Goal: Task Accomplishment & Management: Manage account settings

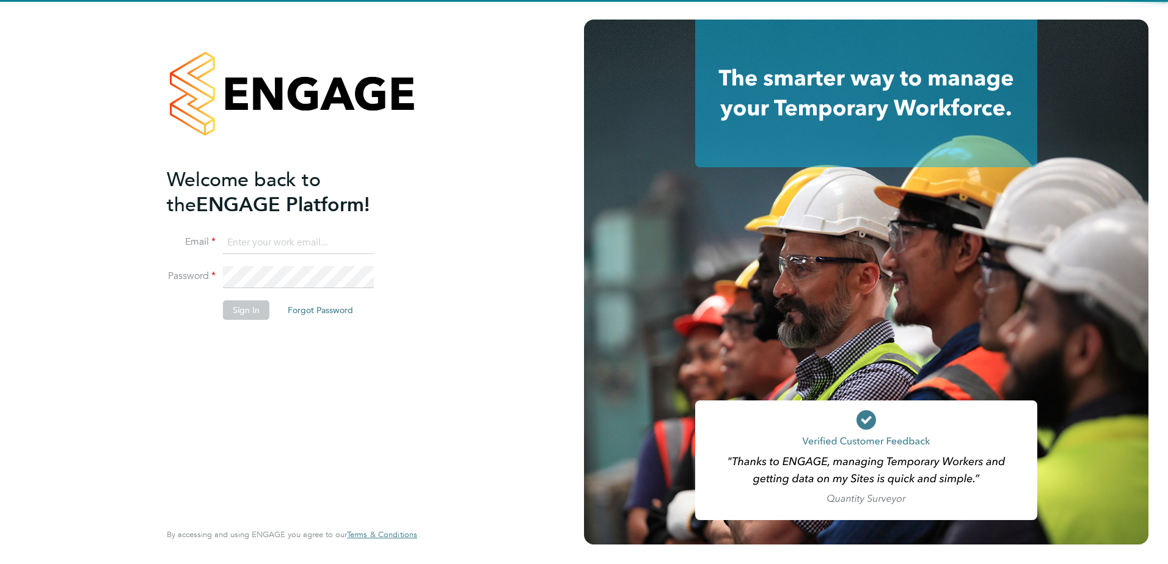
type input "nicola.meacham@vistry.co.uk"
click at [417, 421] on div "Welcome back to the ENGAGE Platform! Email nicola.meacham@vistry.co.uk Password…" at bounding box center [292, 280] width 250 height 520
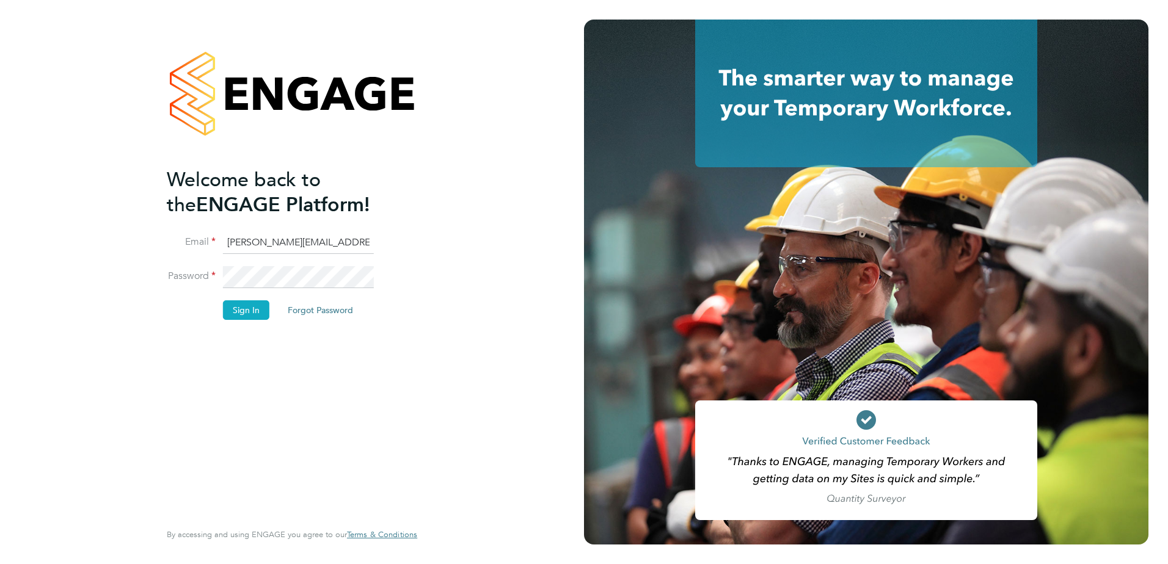
click at [255, 312] on button "Sign In" at bounding box center [246, 311] width 46 height 20
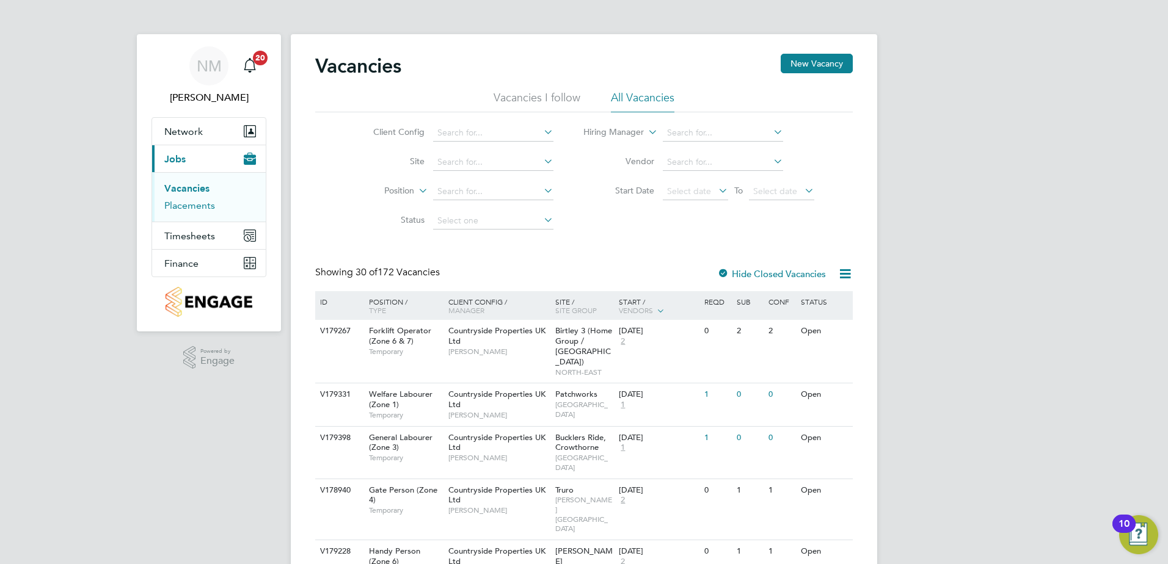
click at [197, 204] on link "Placements" at bounding box center [189, 206] width 51 height 12
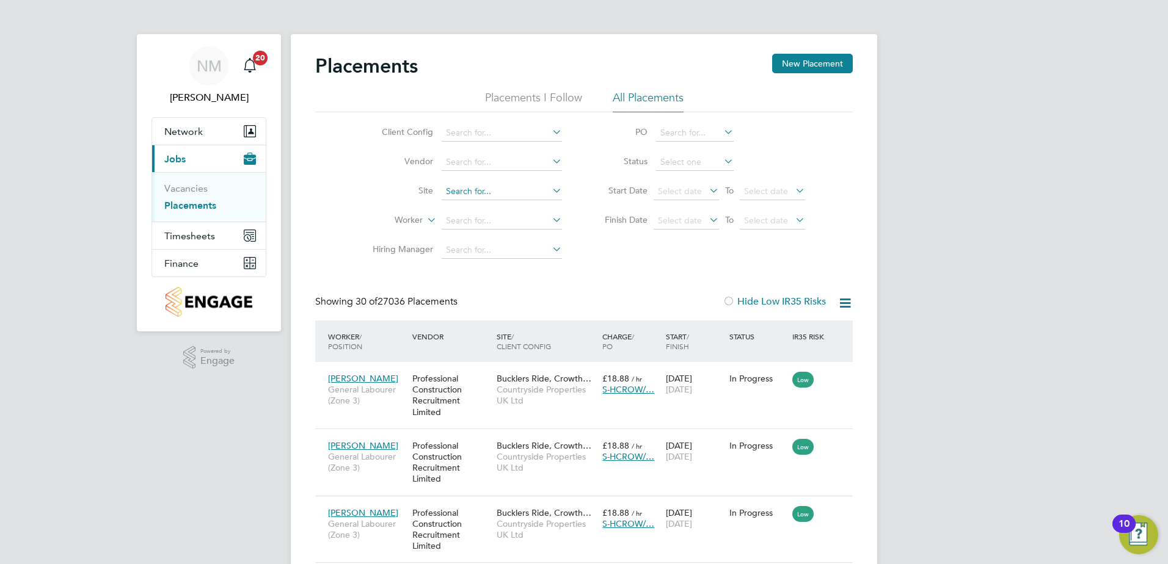
click at [485, 188] on input at bounding box center [502, 191] width 120 height 17
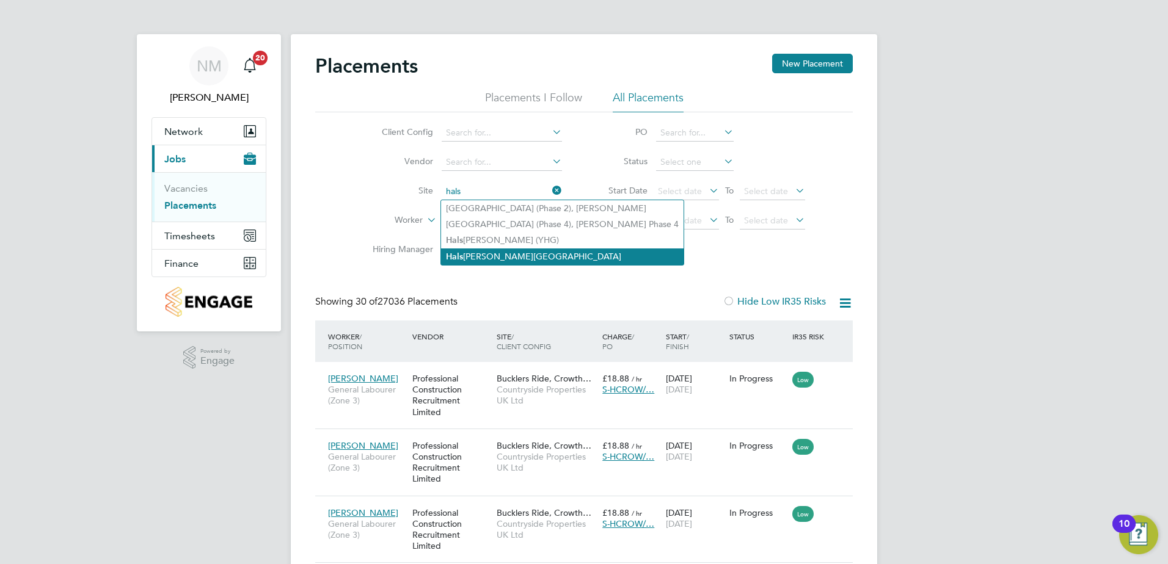
click at [497, 260] on li "[GEOGRAPHIC_DATA][PERSON_NAME]" at bounding box center [562, 257] width 243 height 16
type input "[GEOGRAPHIC_DATA]"
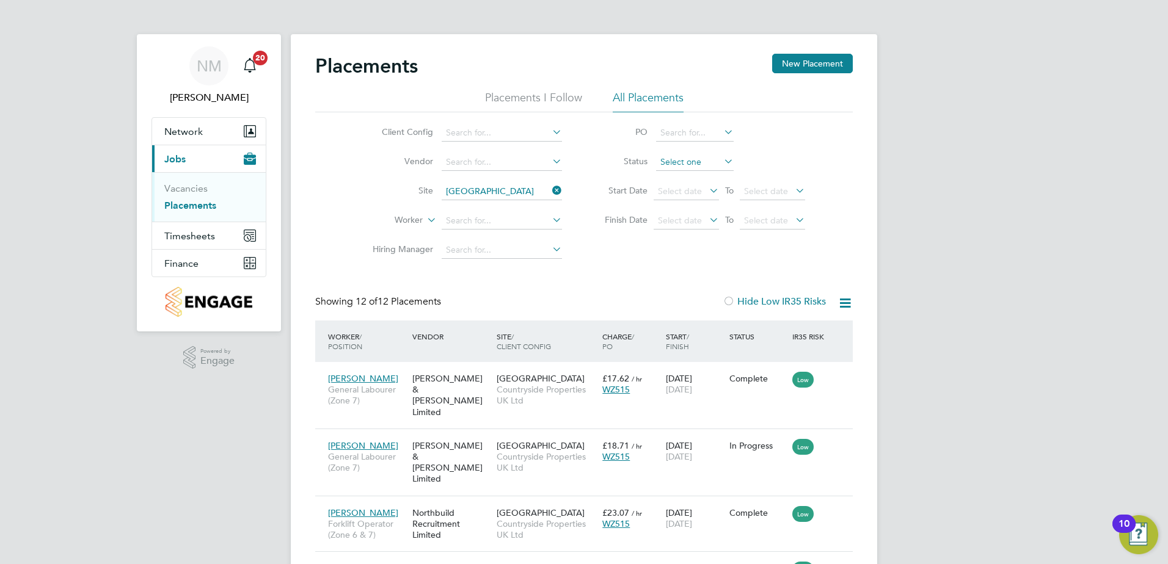
click at [670, 160] on input at bounding box center [695, 162] width 78 height 17
click at [681, 181] on li "Active" at bounding box center [694, 179] width 79 height 16
type input "Active"
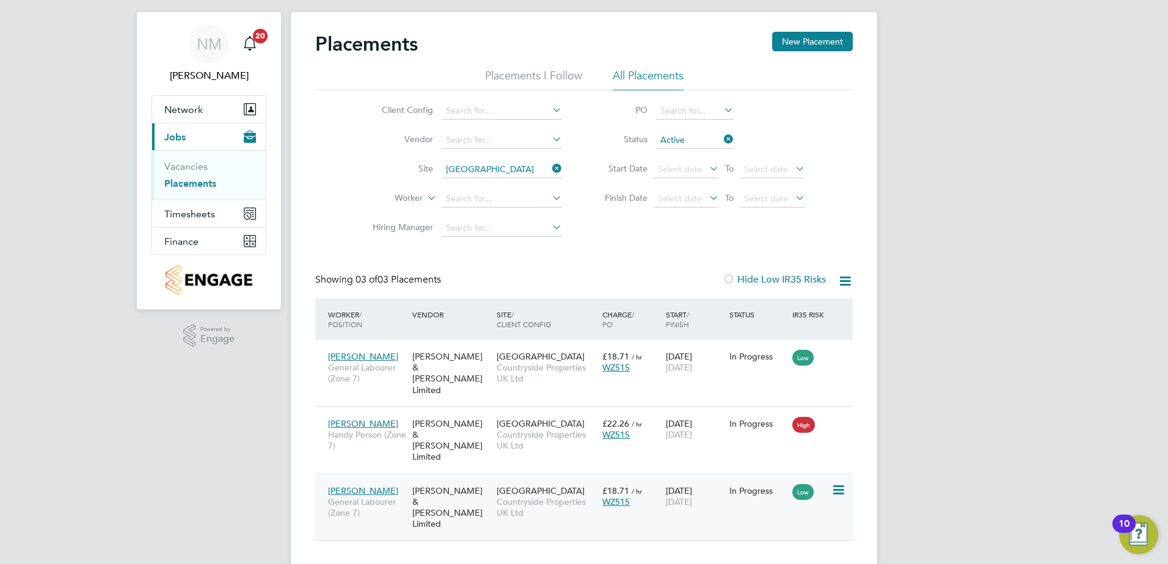
click at [832, 483] on icon at bounding box center [837, 490] width 12 height 15
click at [697, 505] on div "[PERSON_NAME] General Labourer (Zone 7) [PERSON_NAME] & [PERSON_NAME] Limited […" at bounding box center [584, 507] width 538 height 67
click at [839, 483] on icon at bounding box center [837, 490] width 12 height 15
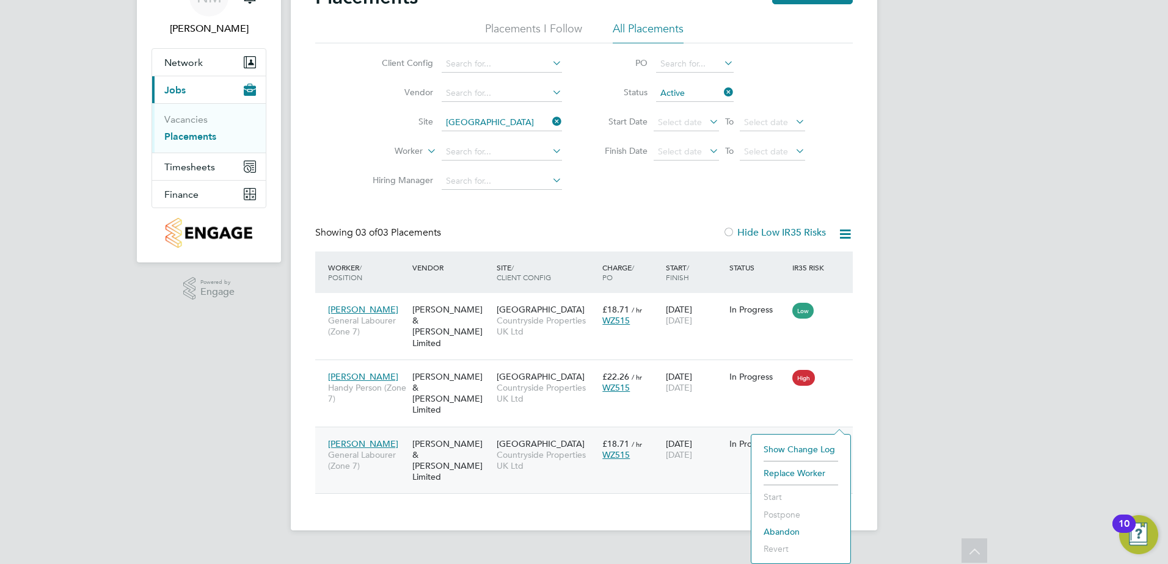
click at [719, 445] on div "[PERSON_NAME] General Labourer (Zone 7) [PERSON_NAME] & [PERSON_NAME] Limited […" at bounding box center [584, 460] width 538 height 67
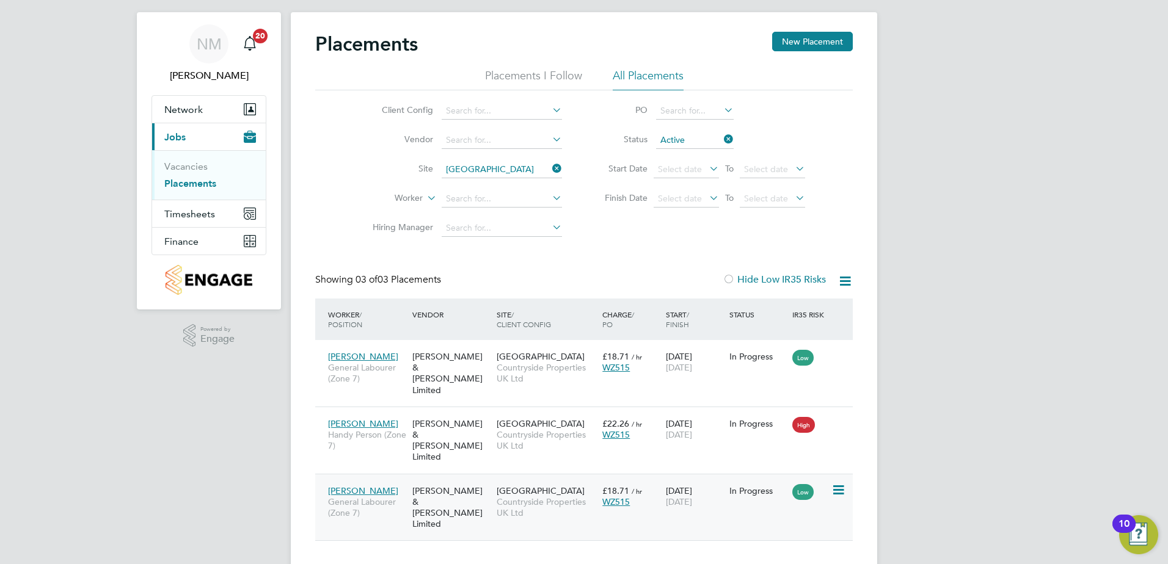
click at [692, 497] on span "[DATE]" at bounding box center [679, 502] width 26 height 11
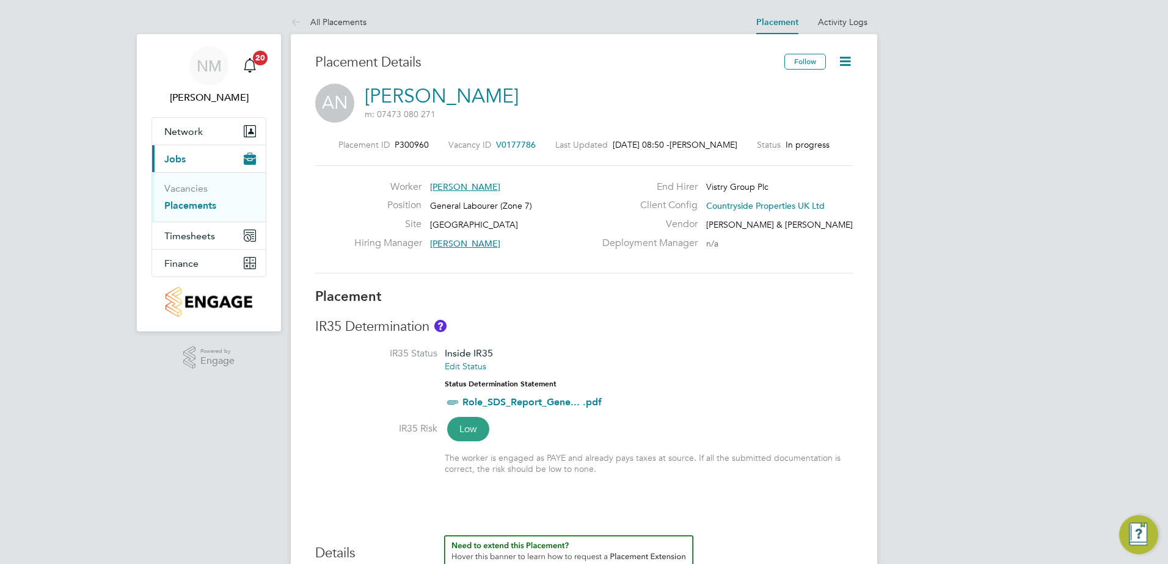
click at [844, 63] on icon at bounding box center [845, 61] width 15 height 15
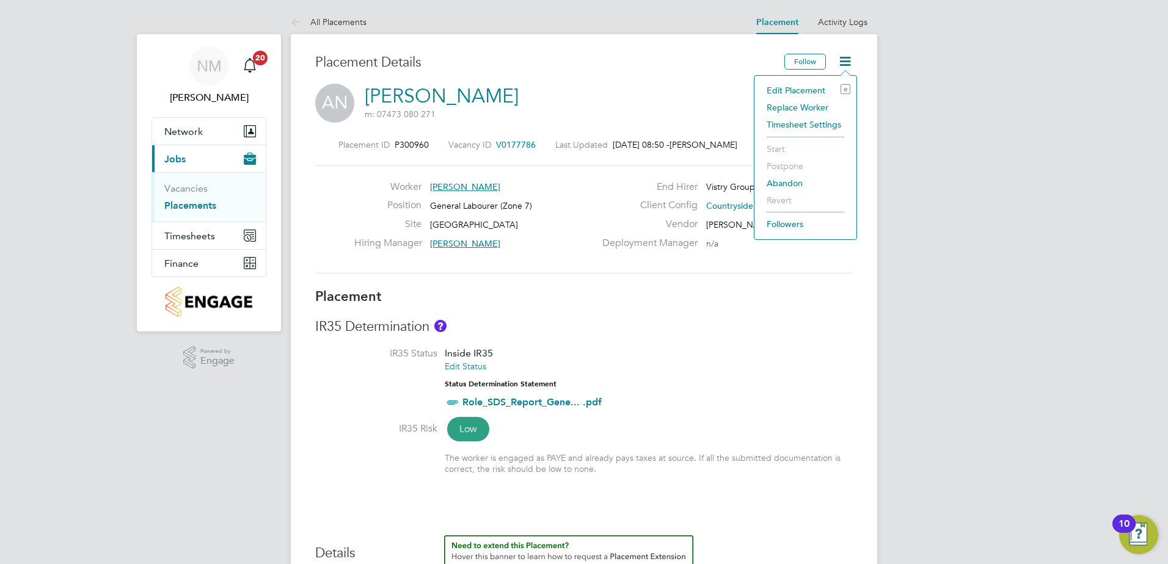
click at [796, 91] on li "Edit Placement e" at bounding box center [806, 90] width 90 height 17
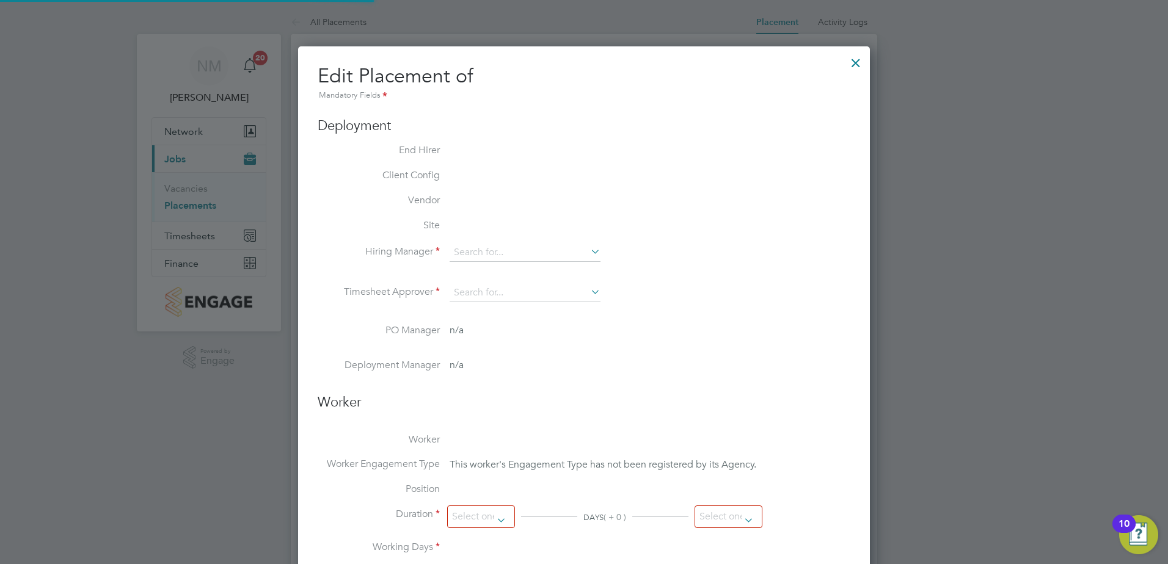
scroll to position [0, 6]
type input "Ben McQuillan"
type input "[DATE]"
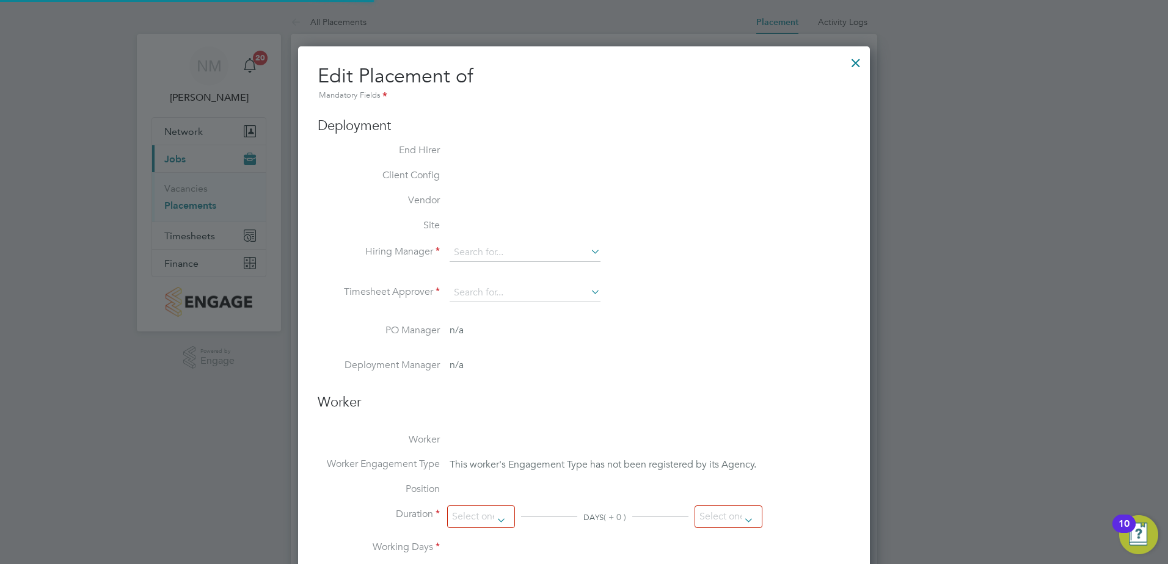
type input "07:30"
type input "16:30"
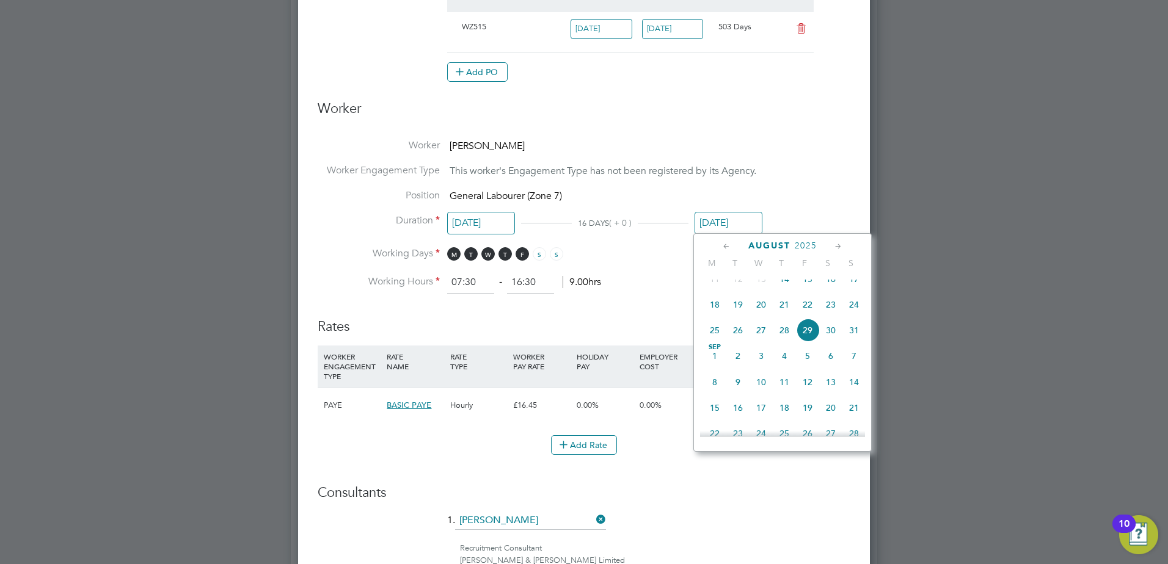
click at [712, 224] on input "[DATE]" at bounding box center [729, 223] width 68 height 23
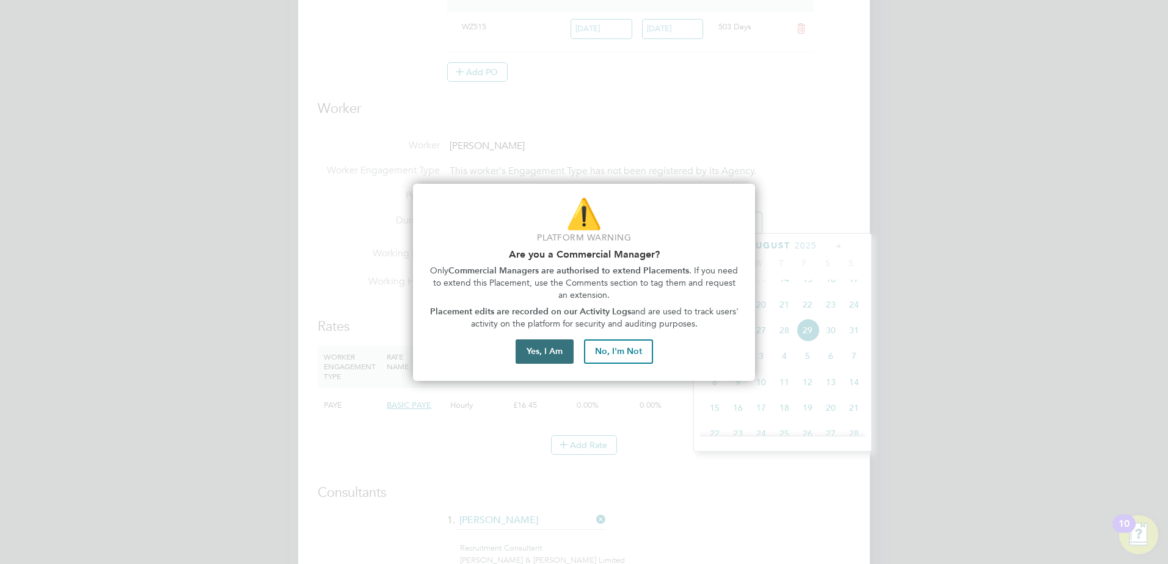
click at [541, 353] on button "Yes, I Am" at bounding box center [545, 352] width 58 height 24
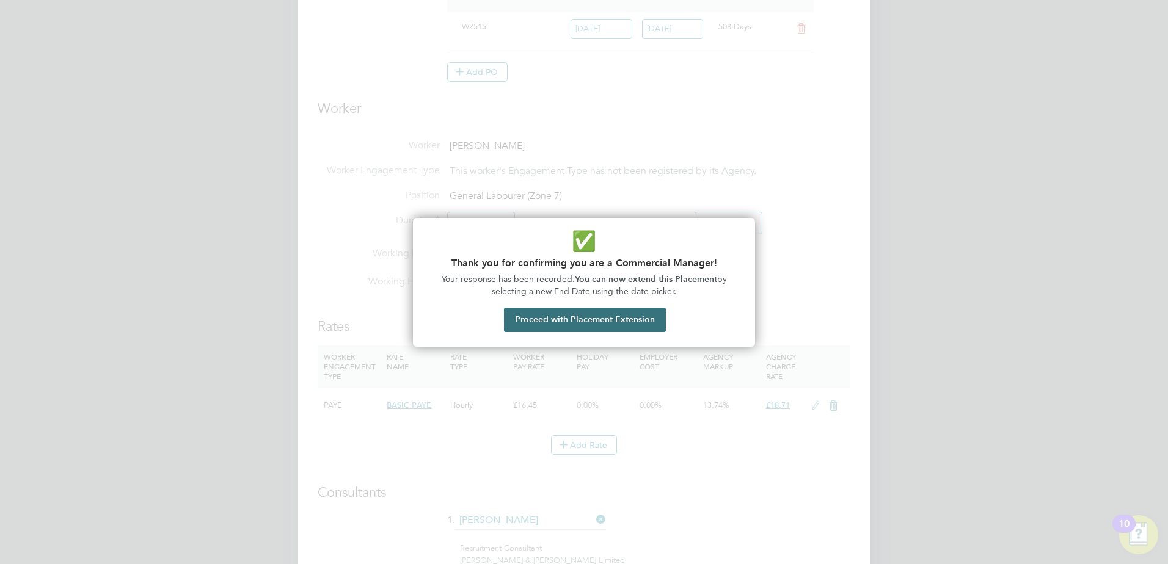
click at [574, 323] on button "Proceed with Placement Extension" at bounding box center [585, 320] width 162 height 24
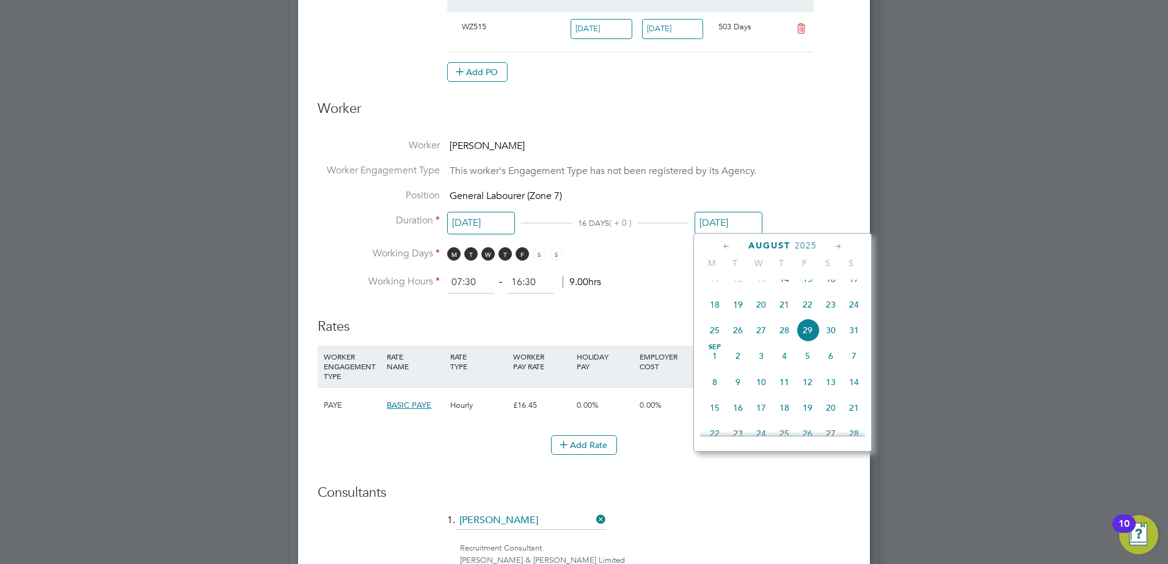
click at [838, 247] on icon at bounding box center [839, 246] width 12 height 13
click at [736, 393] on span "30" at bounding box center [737, 381] width 23 height 23
type input "[DATE]"
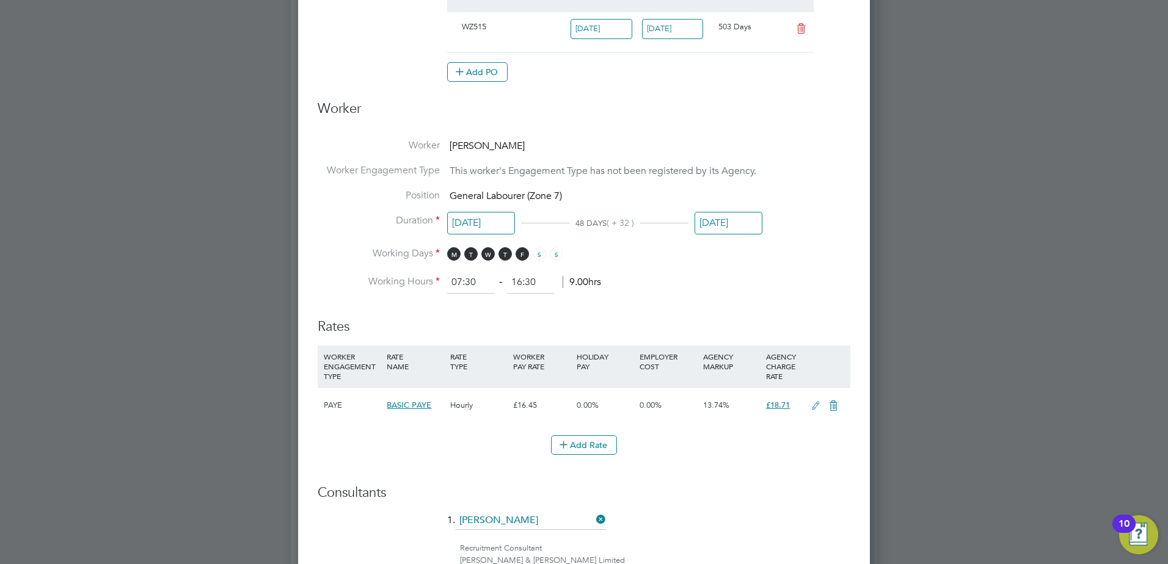
click at [801, 289] on li "Working Hours 07:30 ‐ 16:30 9.00hrs" at bounding box center [584, 283] width 533 height 22
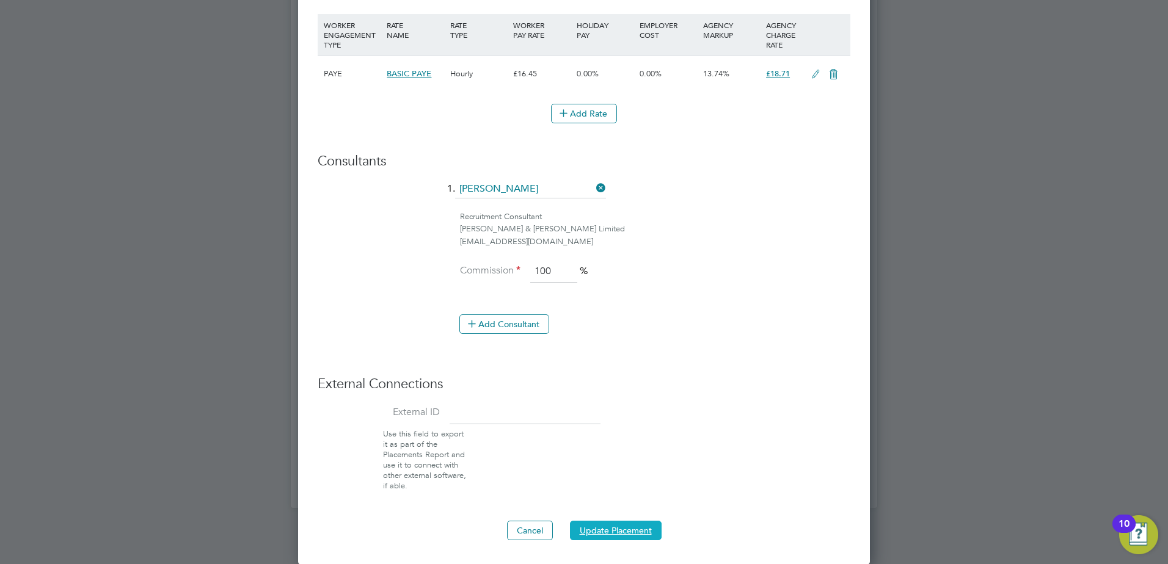
click at [608, 530] on button "Update Placement" at bounding box center [616, 531] width 92 height 20
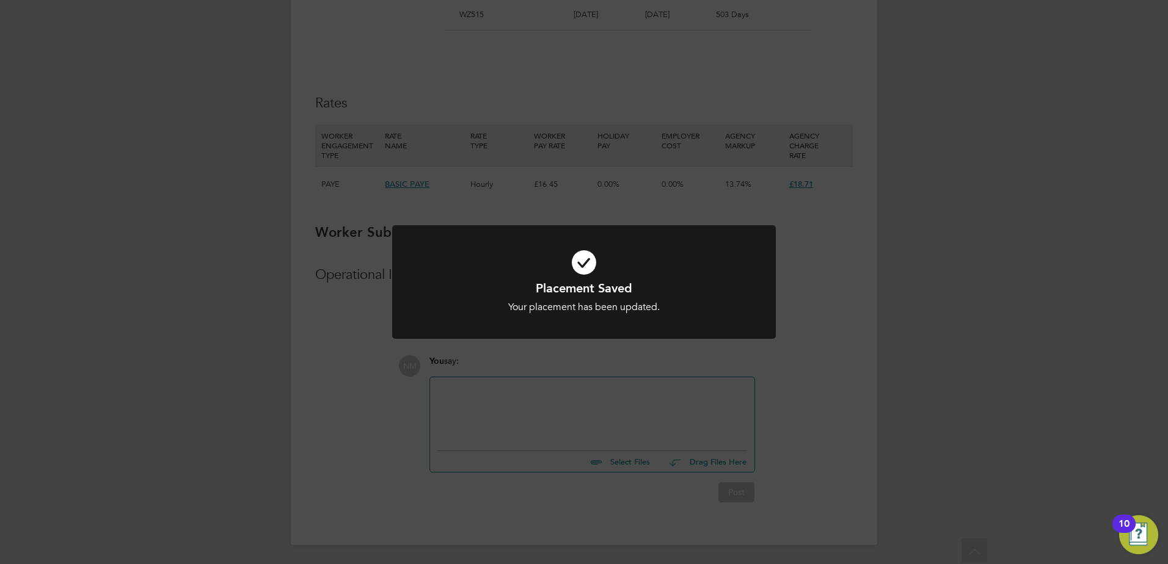
click at [531, 417] on div "Placement Saved Your placement has been updated. Cancel Okay" at bounding box center [584, 282] width 1168 height 564
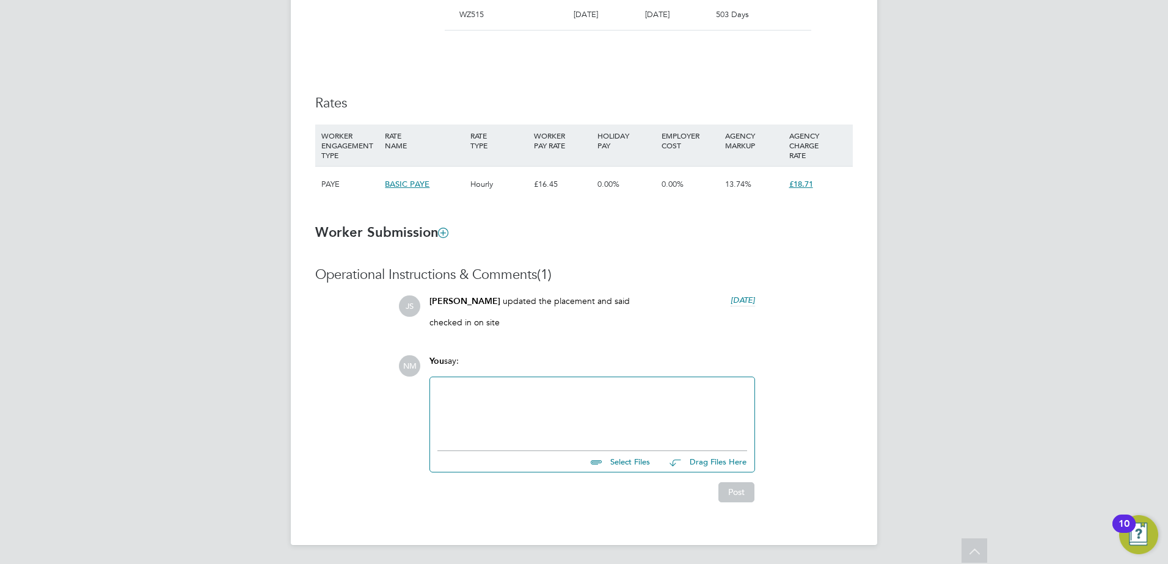
click at [530, 417] on div at bounding box center [592, 411] width 310 height 53
click at [743, 495] on button "Post" at bounding box center [736, 493] width 36 height 20
